Goal: Task Accomplishment & Management: Manage account settings

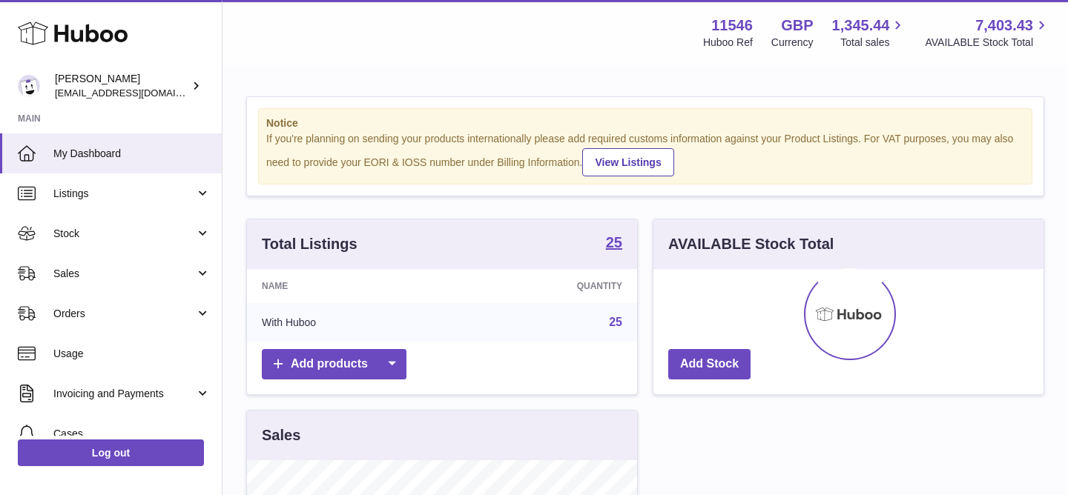
scroll to position [231, 390]
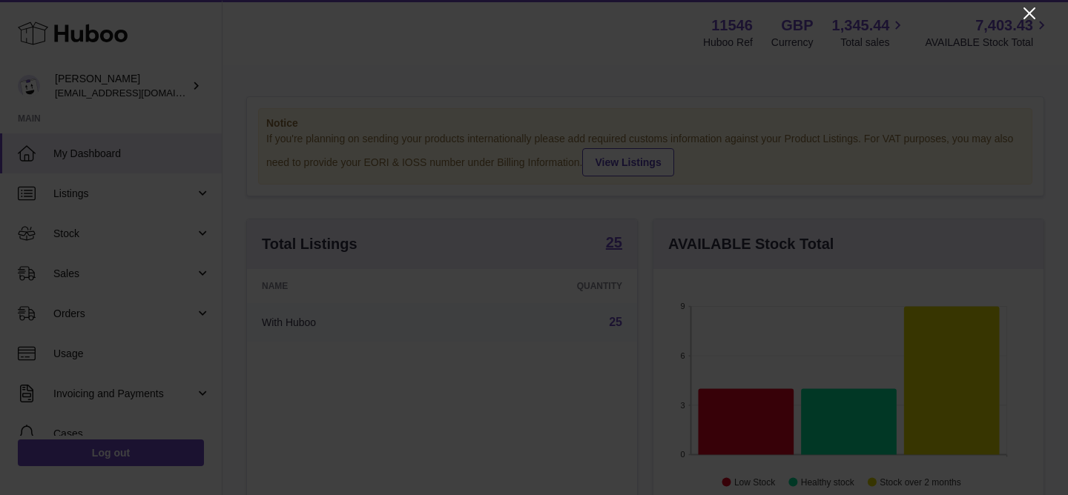
click at [1031, 11] on icon "Close" at bounding box center [1029, 13] width 12 height 12
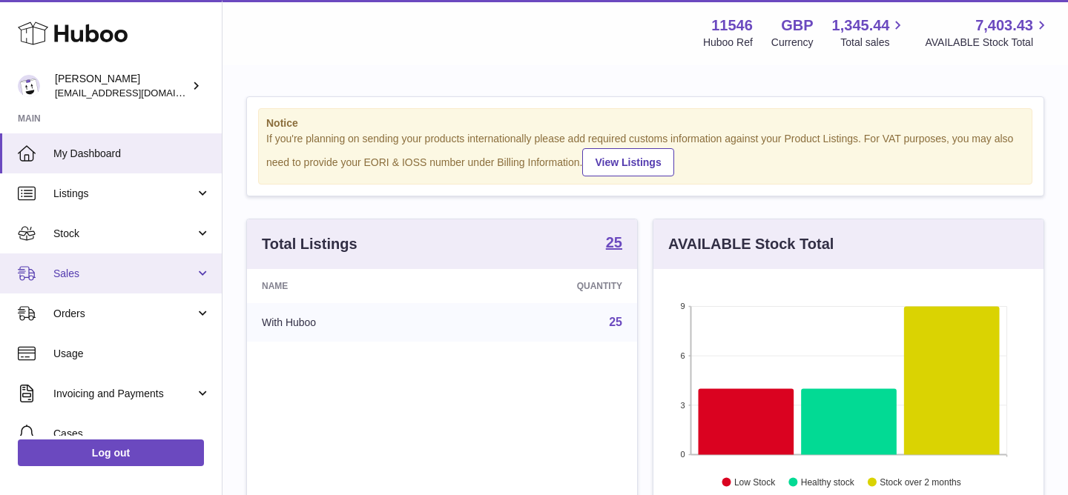
click at [171, 277] on span "Sales" at bounding box center [124, 274] width 142 height 14
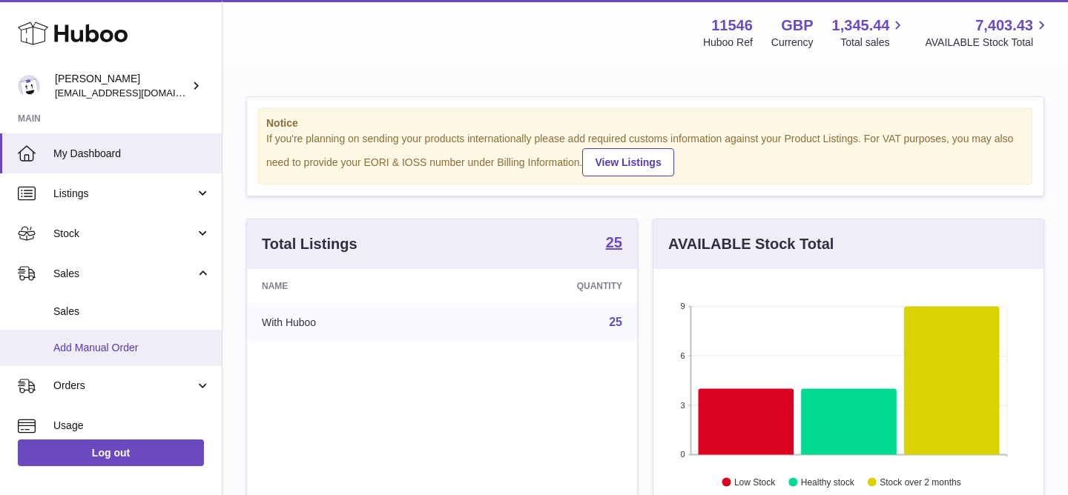
click at [148, 354] on span "Add Manual Order" at bounding box center [131, 348] width 157 height 14
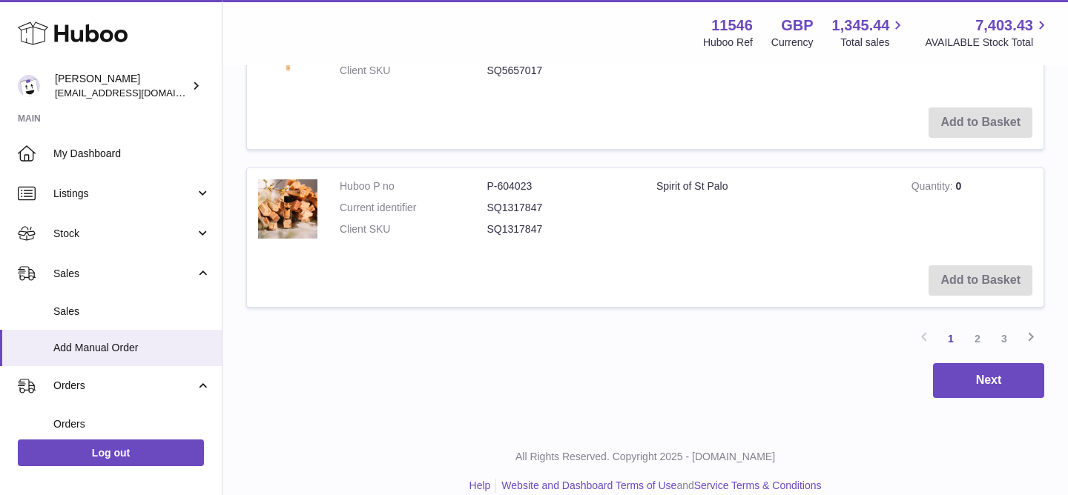
scroll to position [1901, 0]
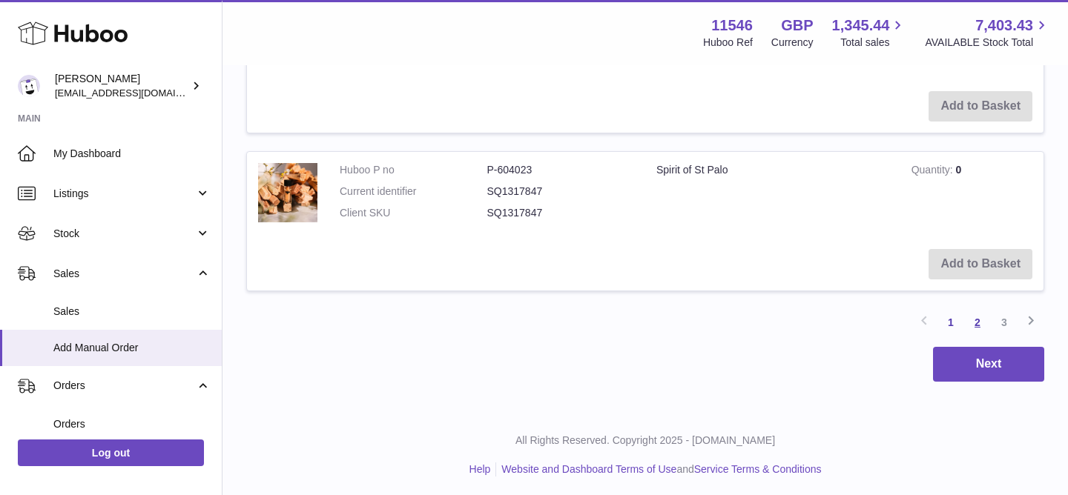
click at [976, 319] on link "2" at bounding box center [977, 322] width 27 height 27
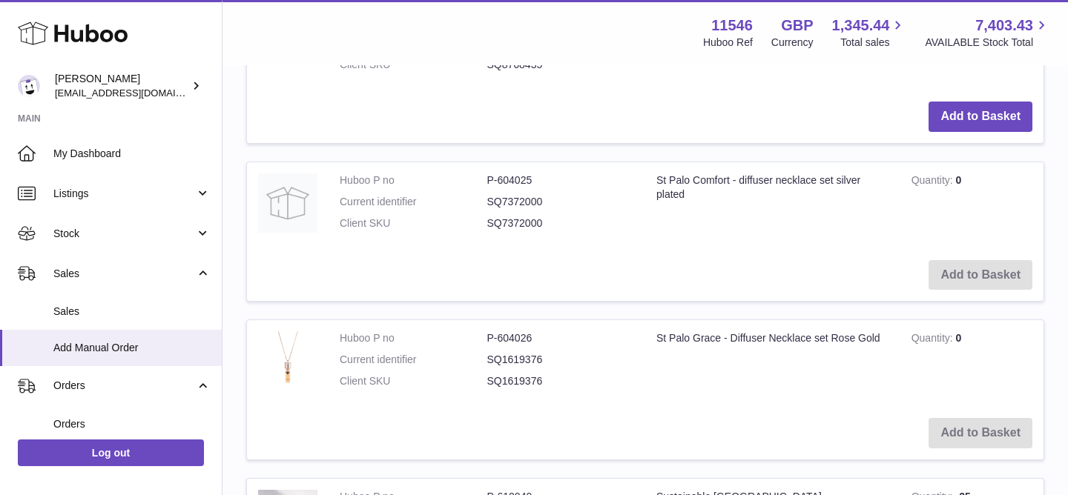
scroll to position [854, 0]
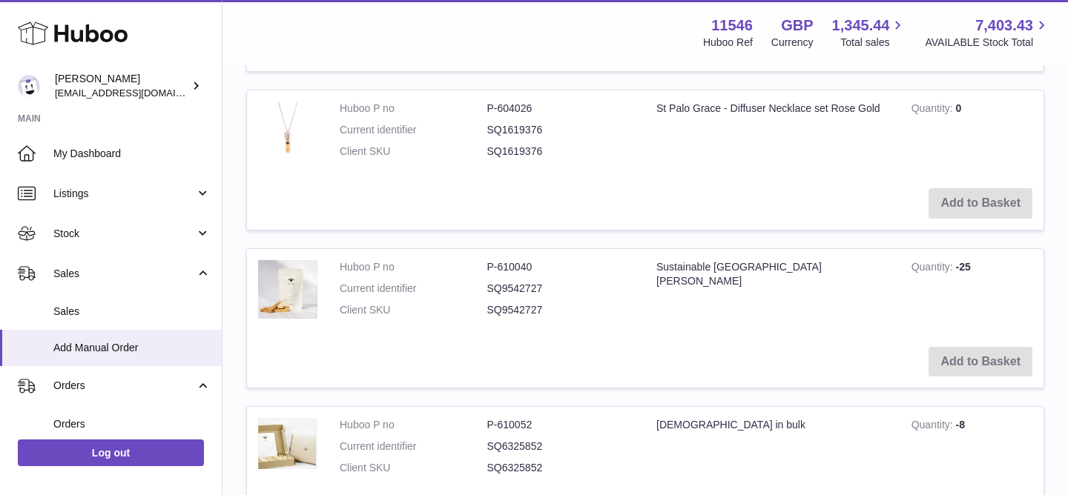
click at [980, 357] on td "Add to Basket" at bounding box center [645, 362] width 796 height 53
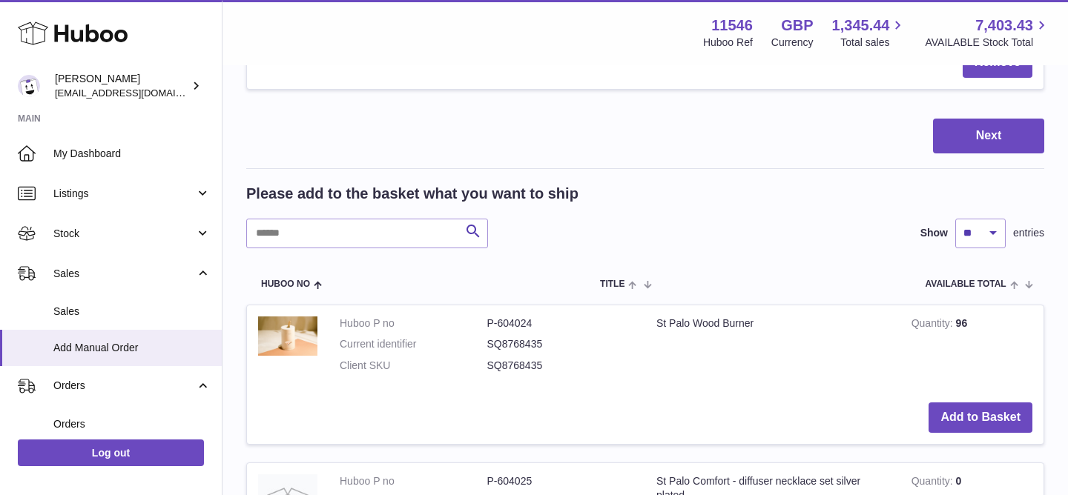
scroll to position [0, 0]
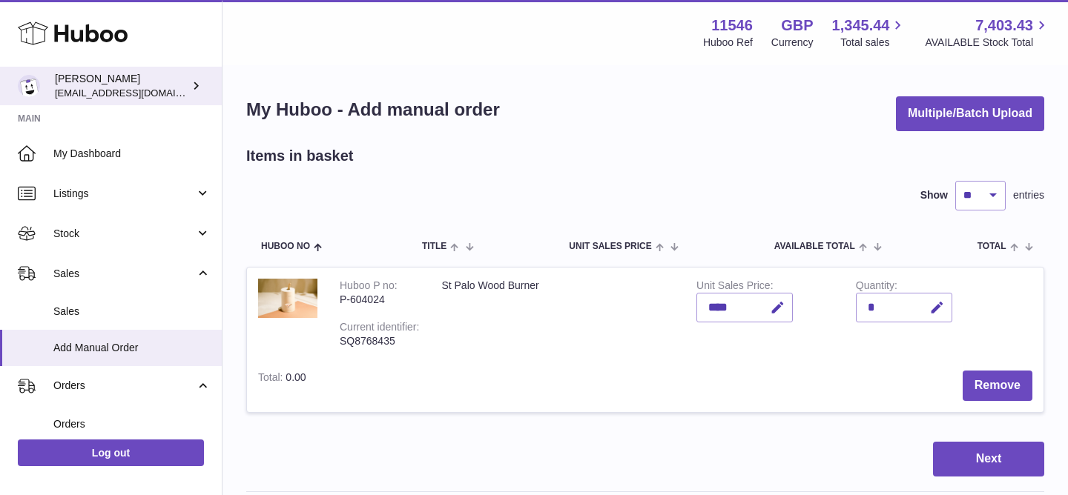
click at [133, 85] on div "Camila Sadler Info@stpalo.com" at bounding box center [121, 86] width 133 height 28
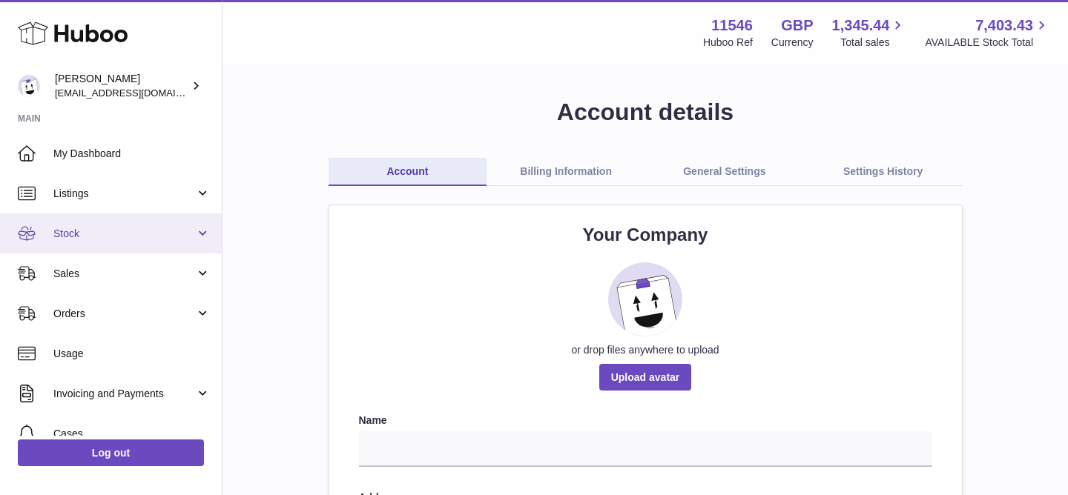
click at [96, 251] on link "Stock" at bounding box center [111, 234] width 222 height 40
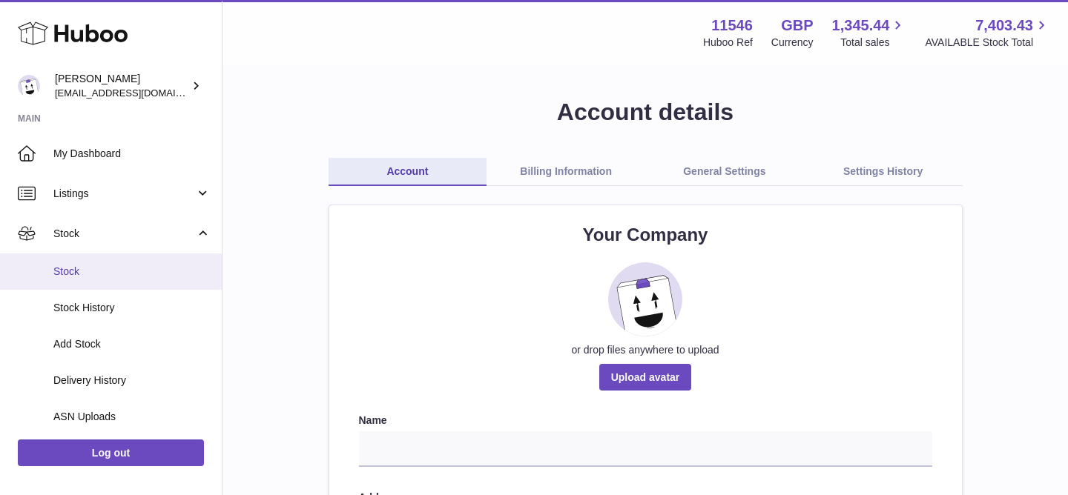
click at [96, 276] on span "Stock" at bounding box center [131, 272] width 157 height 14
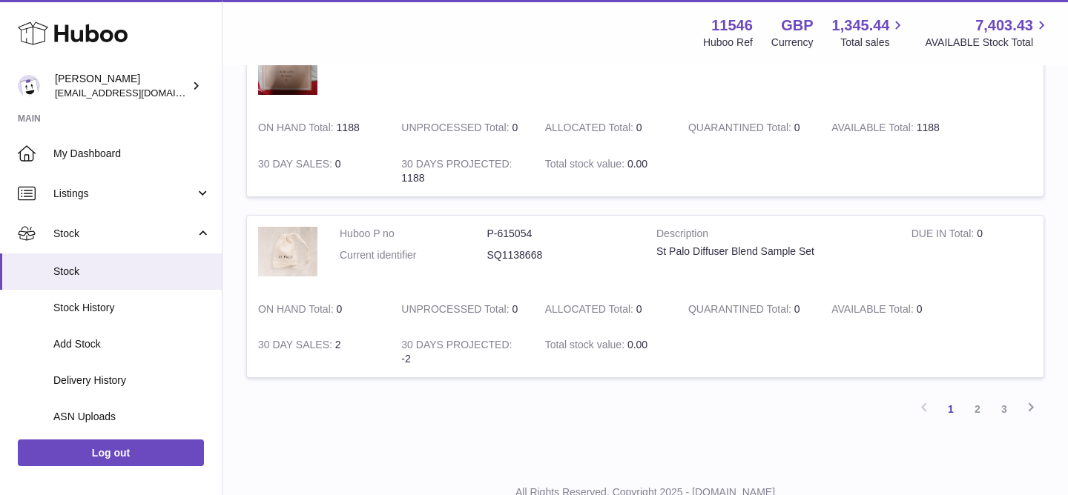
scroll to position [1807, 0]
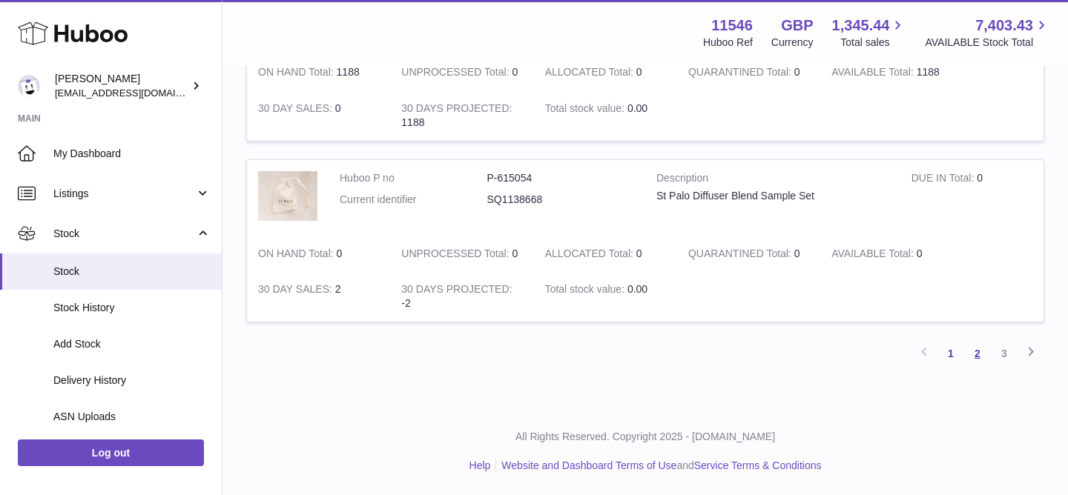
click at [980, 355] on link "2" at bounding box center [977, 353] width 27 height 27
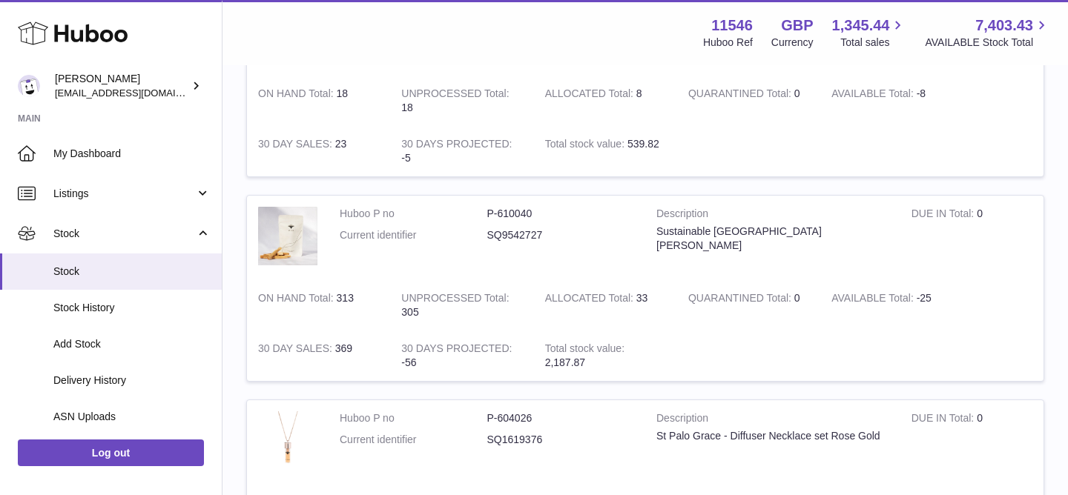
scroll to position [294, 0]
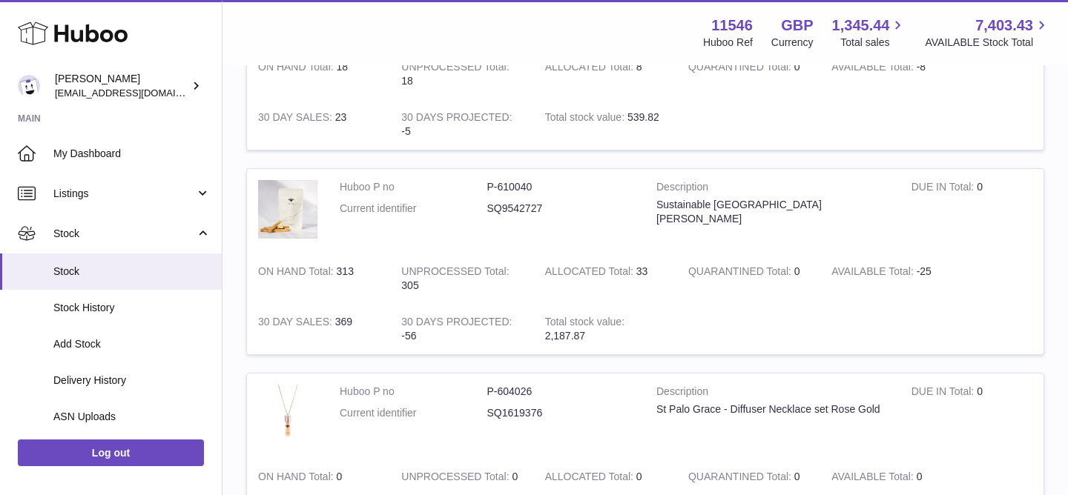
drag, startPoint x: 402, startPoint y: 275, endPoint x: 459, endPoint y: 291, distance: 59.2
click at [459, 291] on td "UNPROCESSED Total 305" at bounding box center [461, 279] width 143 height 50
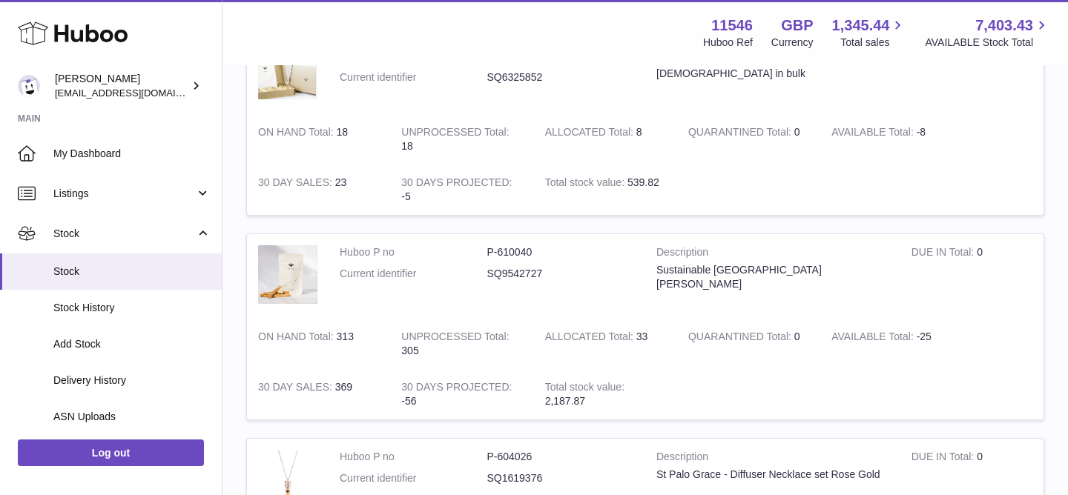
scroll to position [260, 0]
